Goal: Navigation & Orientation: Find specific page/section

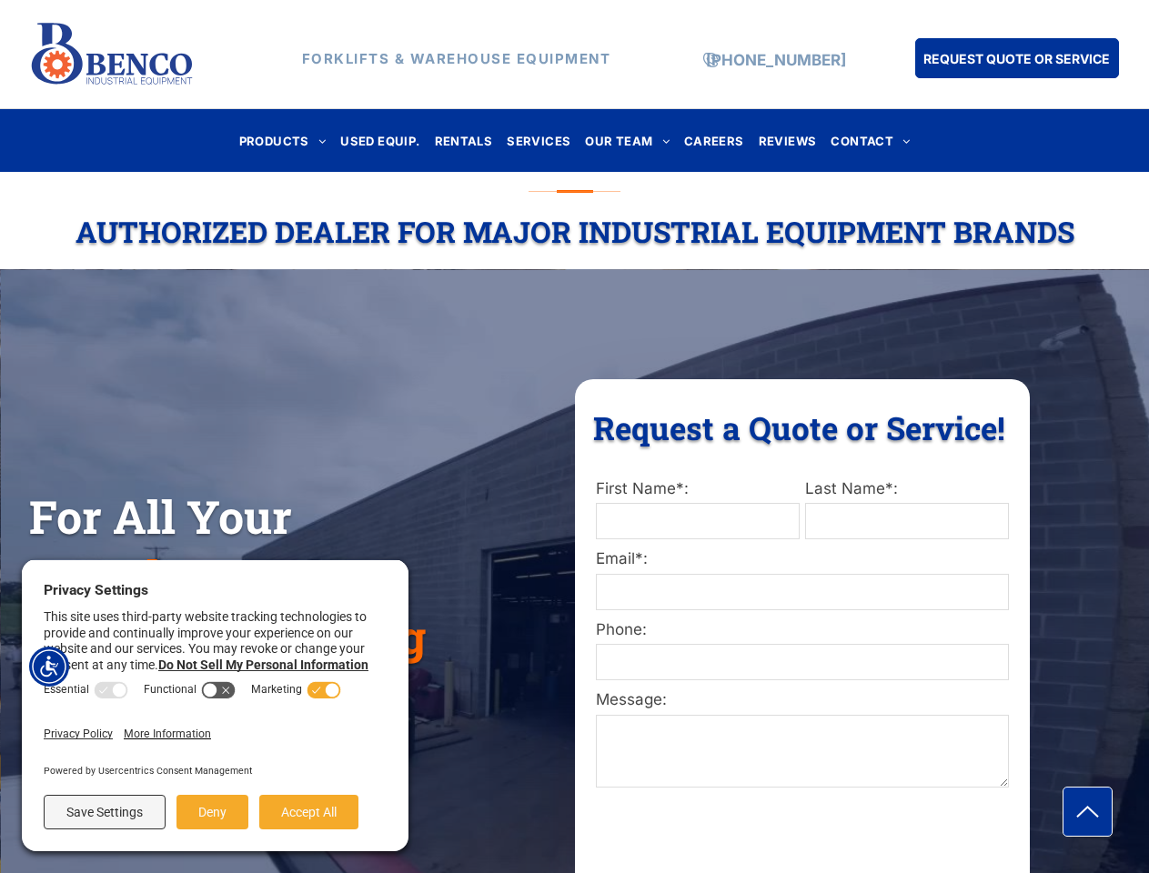
click at [575, 437] on div "Request a Quote or Service! Request a Quote or Service! First Name*: Last Name*…" at bounding box center [802, 658] width 455 height 558
click at [49, 667] on img "Accessibility Menu" at bounding box center [49, 667] width 40 height 40
